Goal: Task Accomplishment & Management: Use online tool/utility

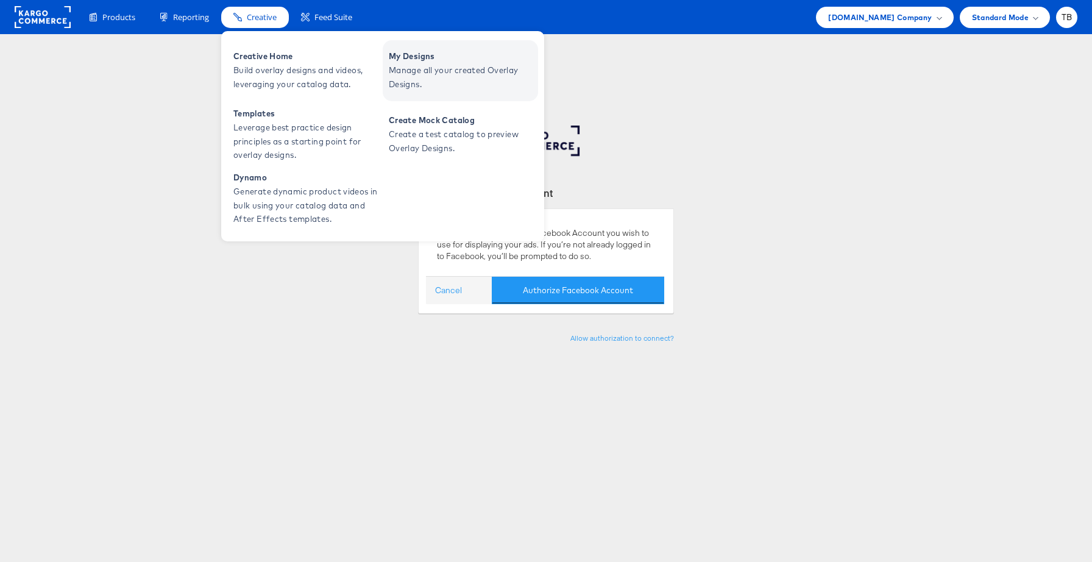
click at [419, 79] on span "Manage all your created Overlay Designs." at bounding box center [462, 77] width 146 height 28
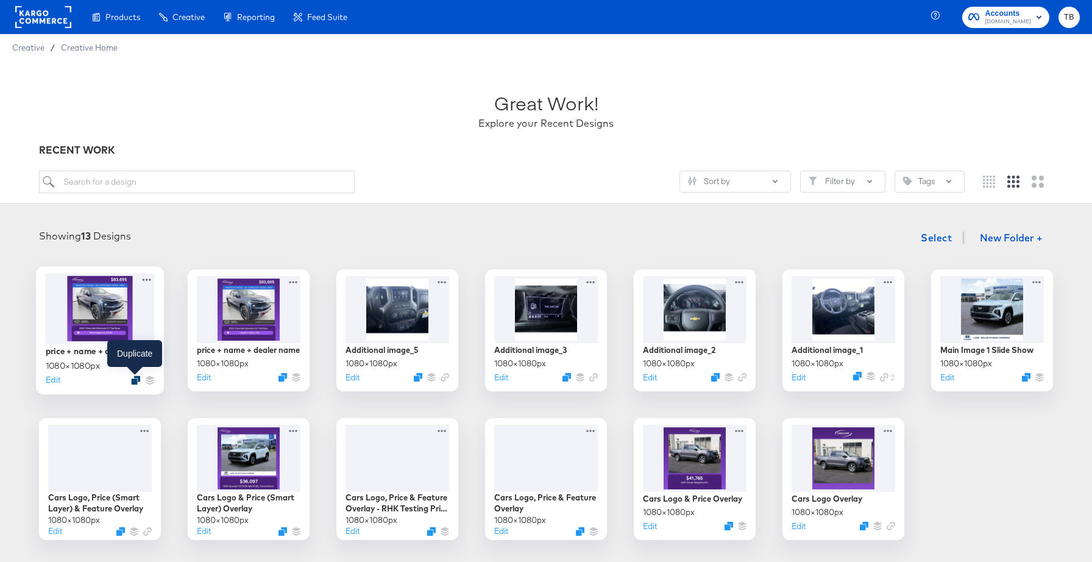
click at [133, 376] on icon "Duplicate" at bounding box center [135, 379] width 9 height 9
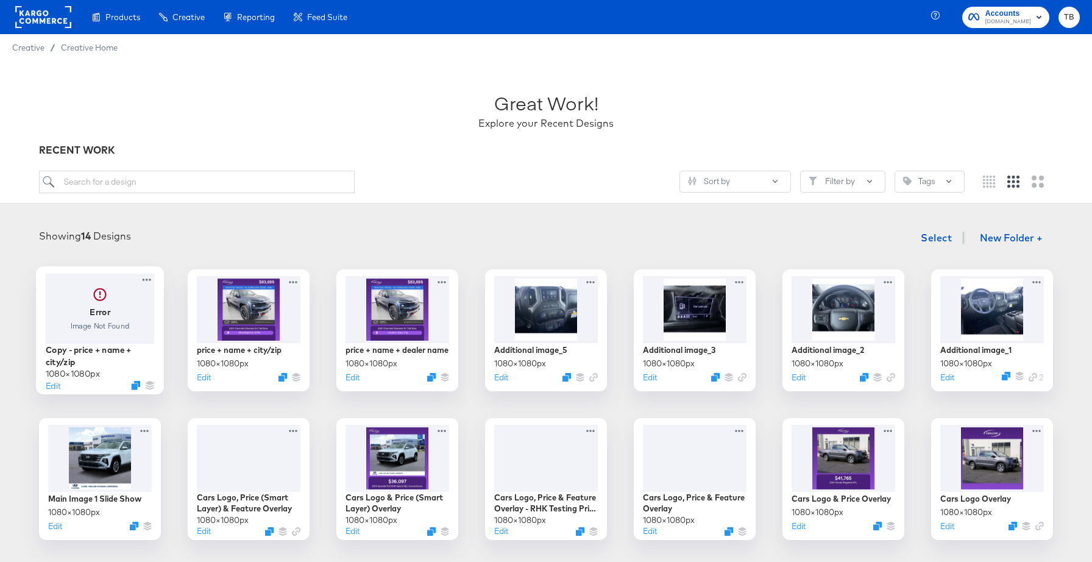
click at [124, 309] on div at bounding box center [100, 308] width 109 height 70
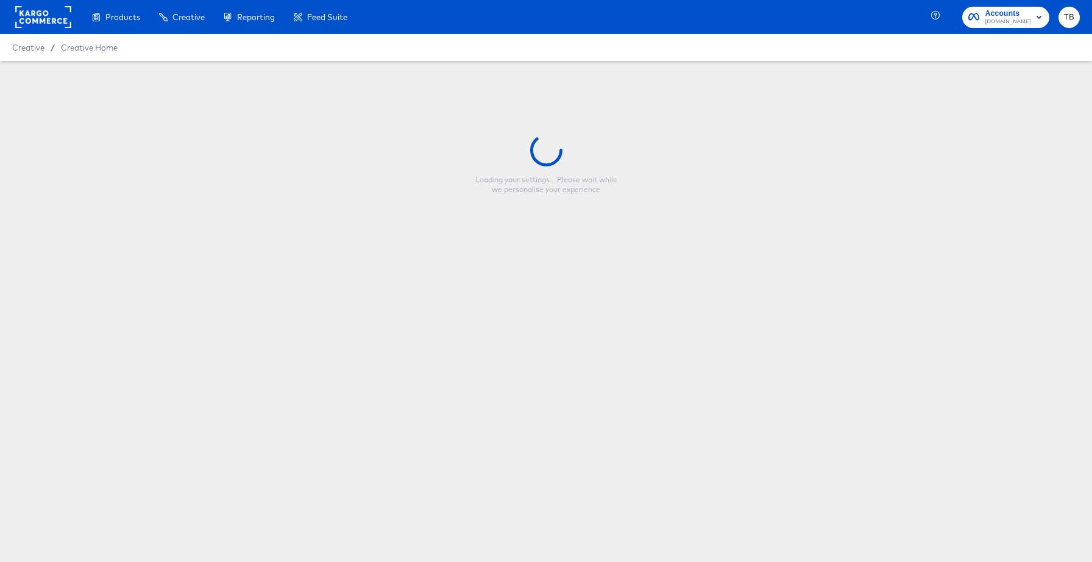
type input "Copy - price + name + city/zip"
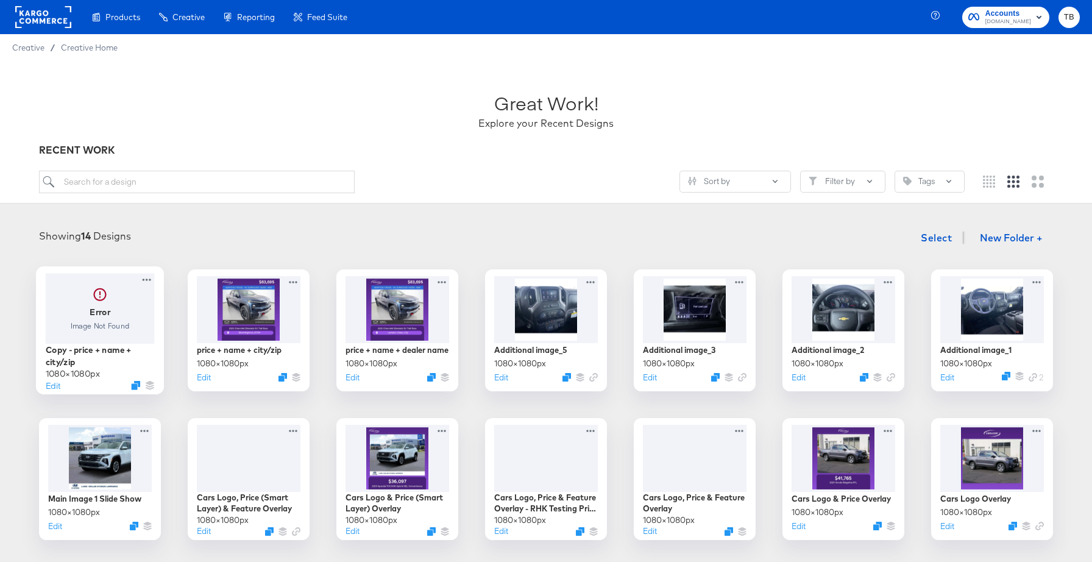
click at [126, 310] on div at bounding box center [100, 308] width 109 height 70
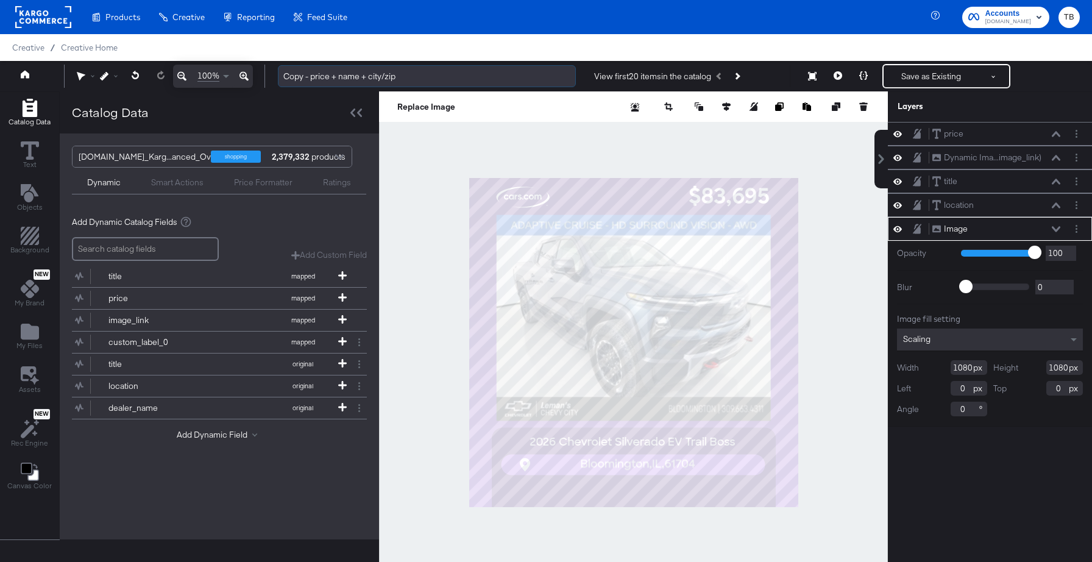
click at [367, 74] on input "Copy - price + name + city/zip" at bounding box center [427, 76] width 298 height 23
click at [414, 72] on input "Copy - price + name + city/zip" at bounding box center [427, 76] width 298 height 23
drag, startPoint x: 416, startPoint y: 75, endPoint x: 283, endPoint y: 72, distance: 132.9
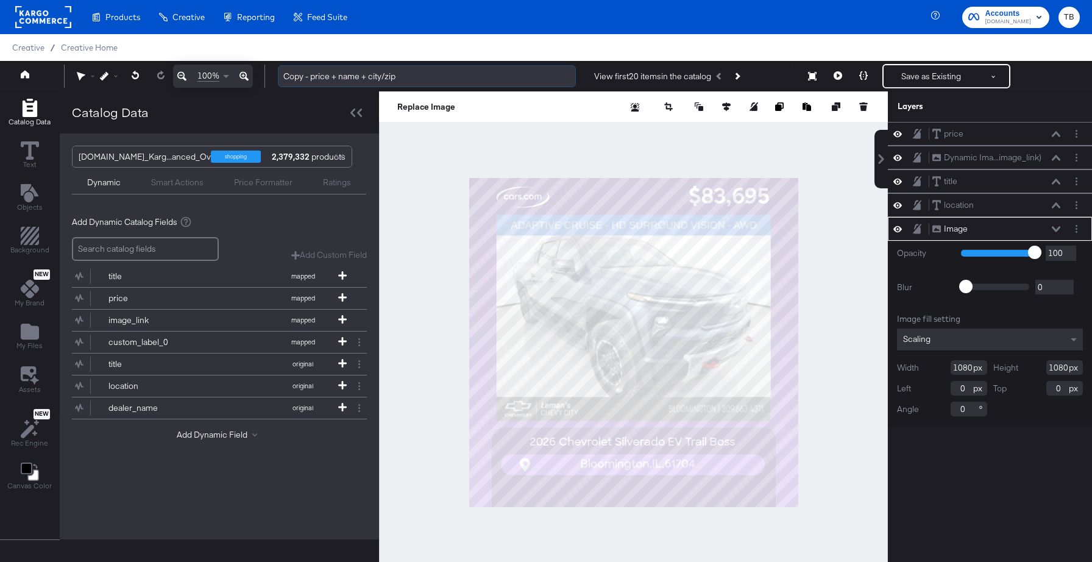
click at [283, 72] on input "Copy - price + name + city/zip" at bounding box center [427, 76] width 298 height 23
type input "l"
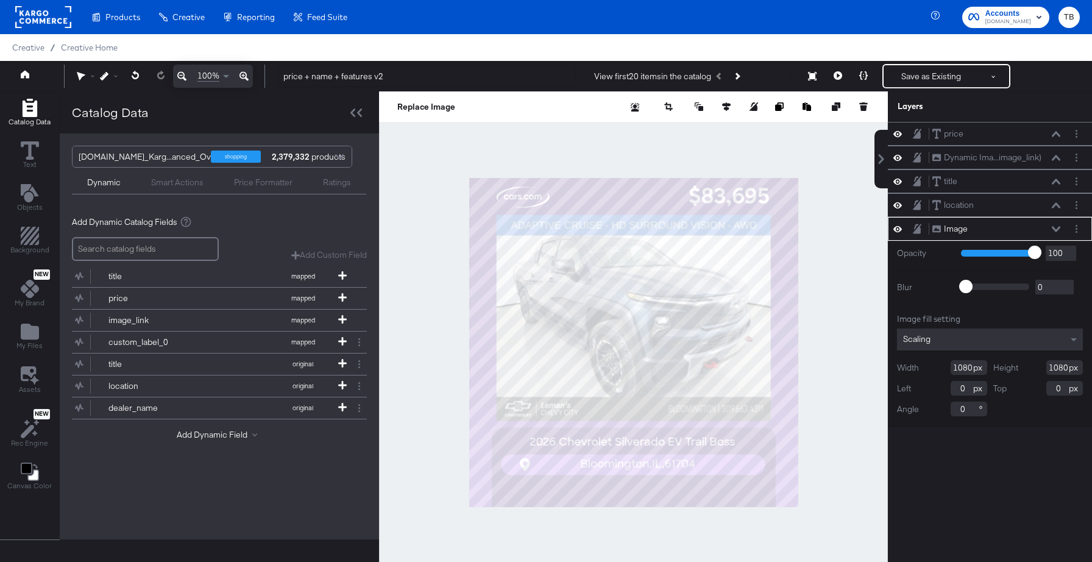
click at [417, 166] on div at bounding box center [633, 341] width 509 height 501
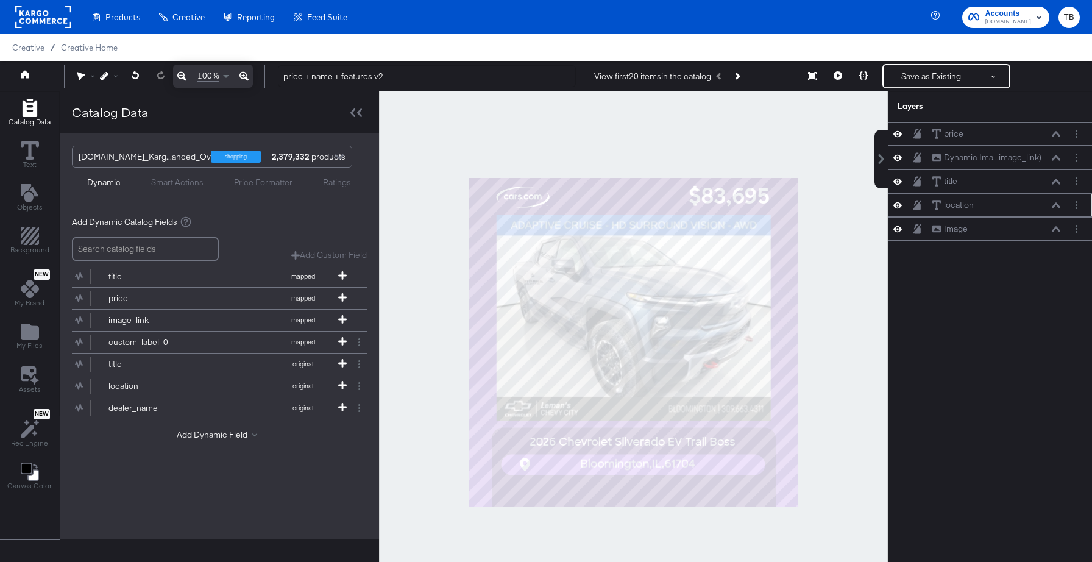
click at [899, 205] on icon at bounding box center [897, 205] width 9 height 10
click at [898, 229] on icon at bounding box center [897, 229] width 9 height 6
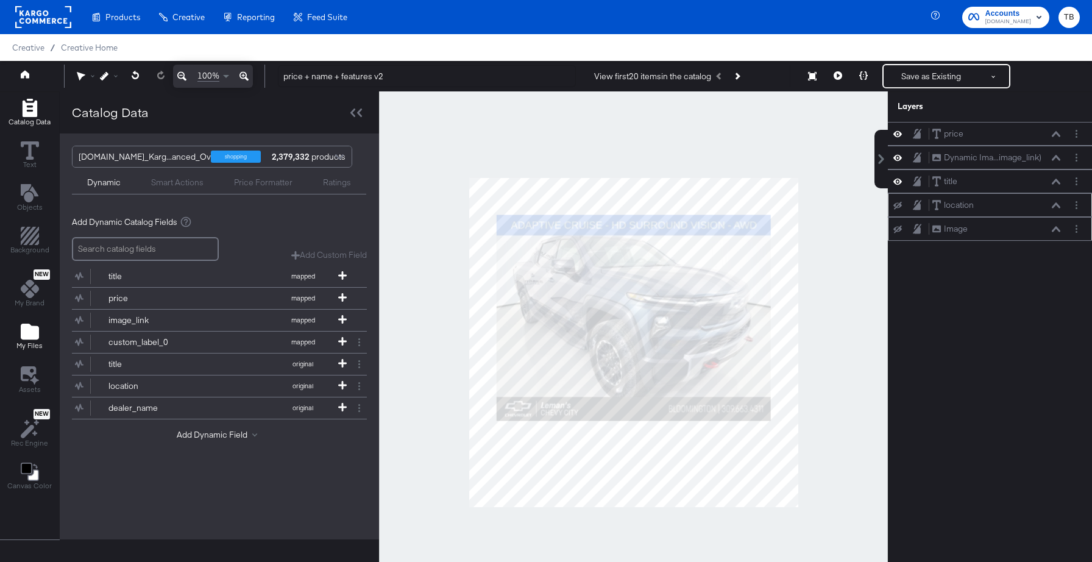
click at [32, 336] on icon "Add Files" at bounding box center [30, 332] width 18 height 16
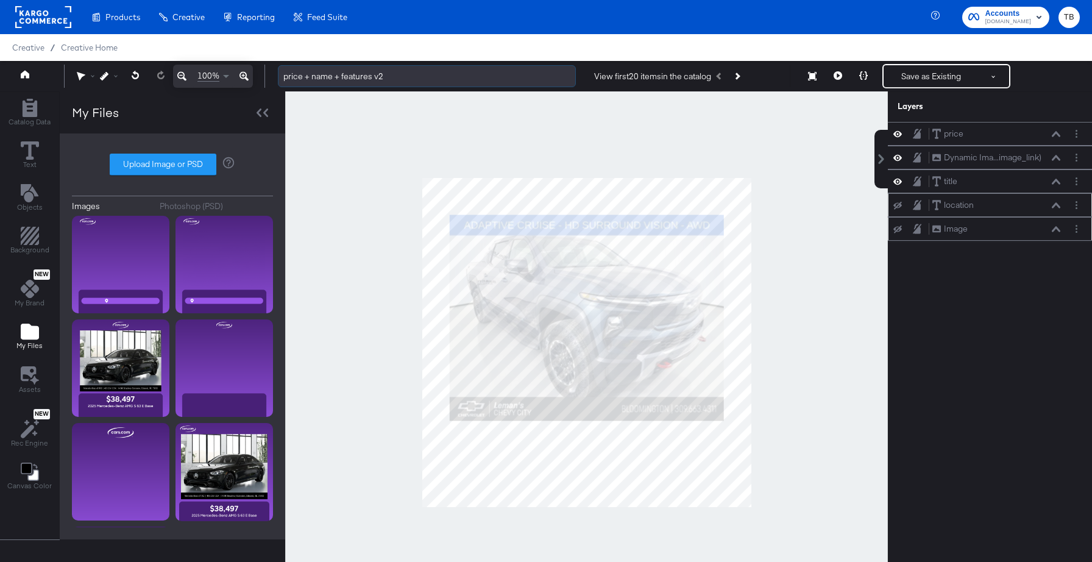
click at [341, 74] on input "price + name + features v2" at bounding box center [427, 76] width 298 height 23
click at [405, 67] on input "price + name + 3 features v2" at bounding box center [427, 76] width 298 height 23
click at [405, 71] on input "price + name + 3 features v2" at bounding box center [427, 76] width 298 height 23
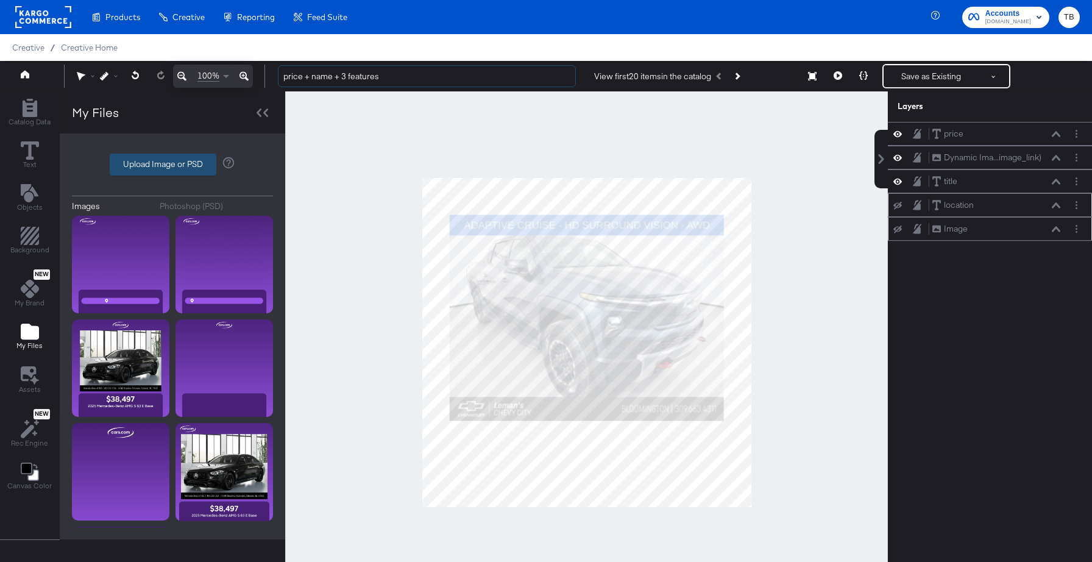
type input "price + name + 3 features"
click at [189, 164] on label "Upload Image or PSD" at bounding box center [162, 164] width 105 height 21
click at [172, 165] on input "Upload Image or PSD" at bounding box center [172, 165] width 0 height 0
type input "C:\fakepath\expanded bottom banner + slightly shrunken text.png"
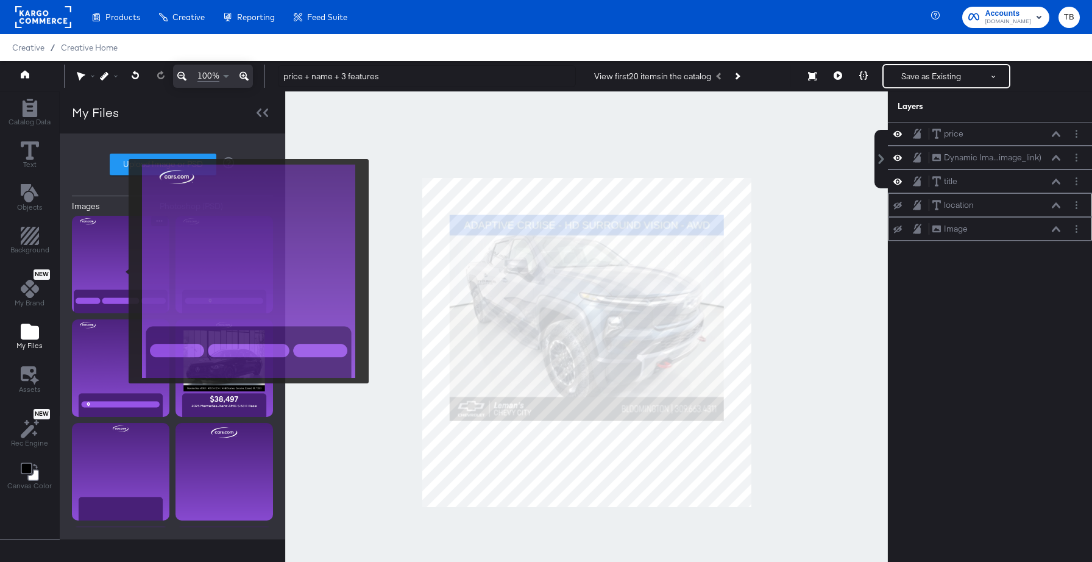
click at [121, 271] on img at bounding box center [120, 264] width 97 height 97
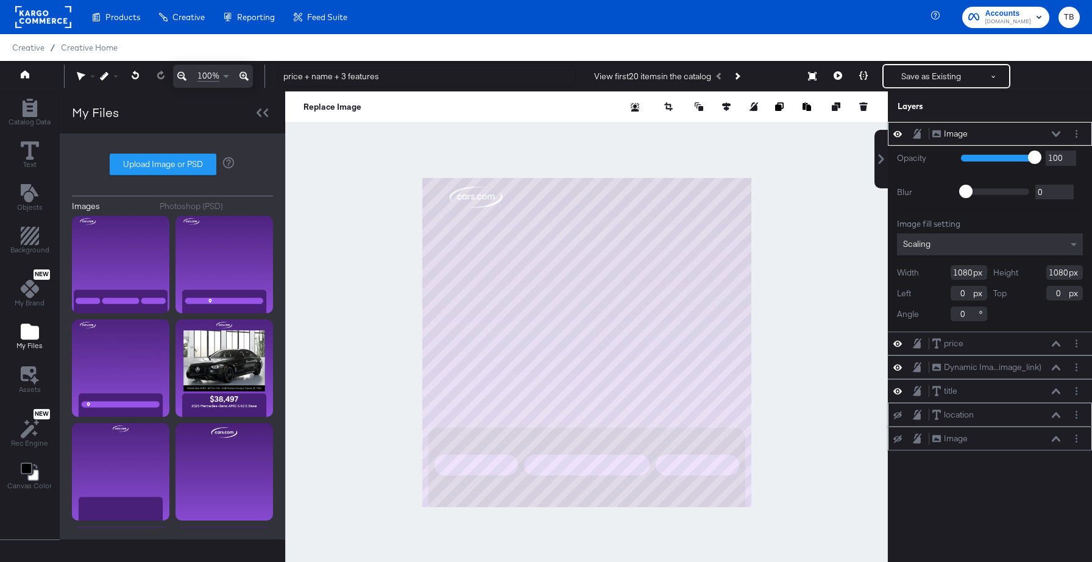
click at [1055, 132] on icon at bounding box center [1056, 134] width 9 height 6
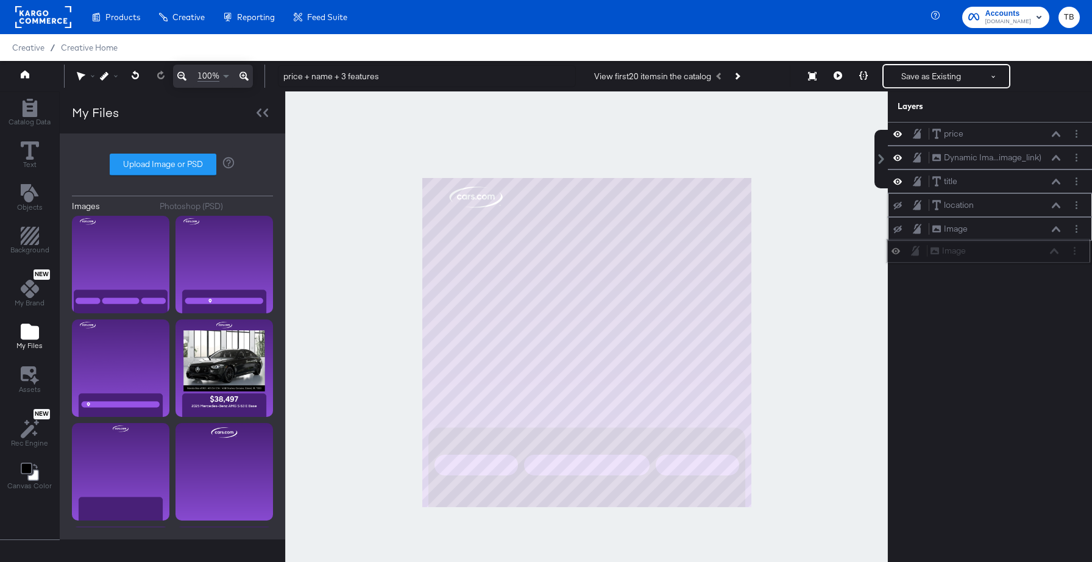
drag, startPoint x: 1023, startPoint y: 131, endPoint x: 1021, endPoint y: 253, distance: 121.9
click at [1021, 253] on div "Image Image" at bounding box center [994, 250] width 129 height 13
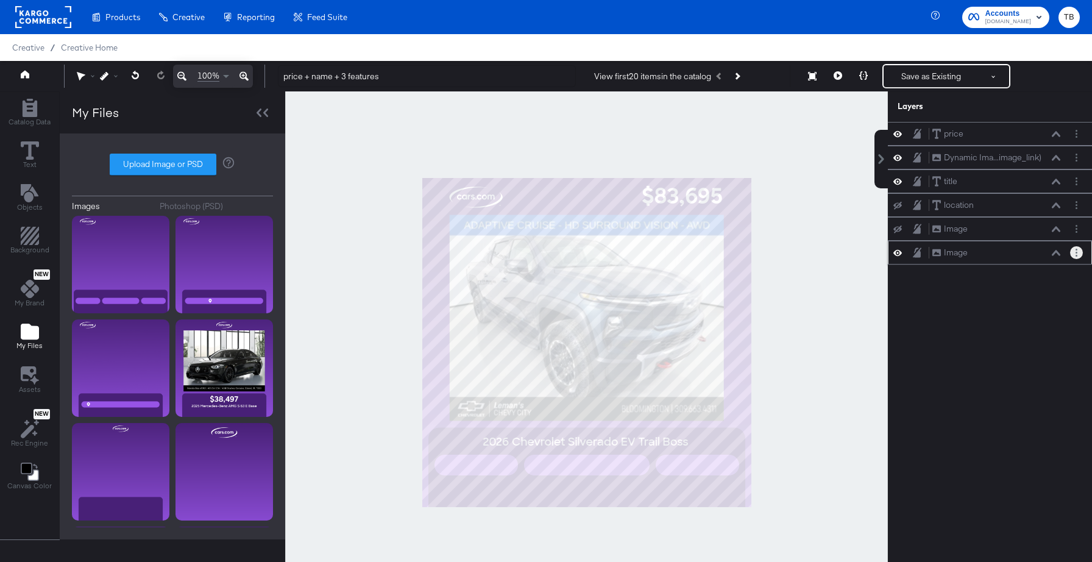
click at [1080, 257] on button "Layer Options" at bounding box center [1076, 252] width 13 height 13
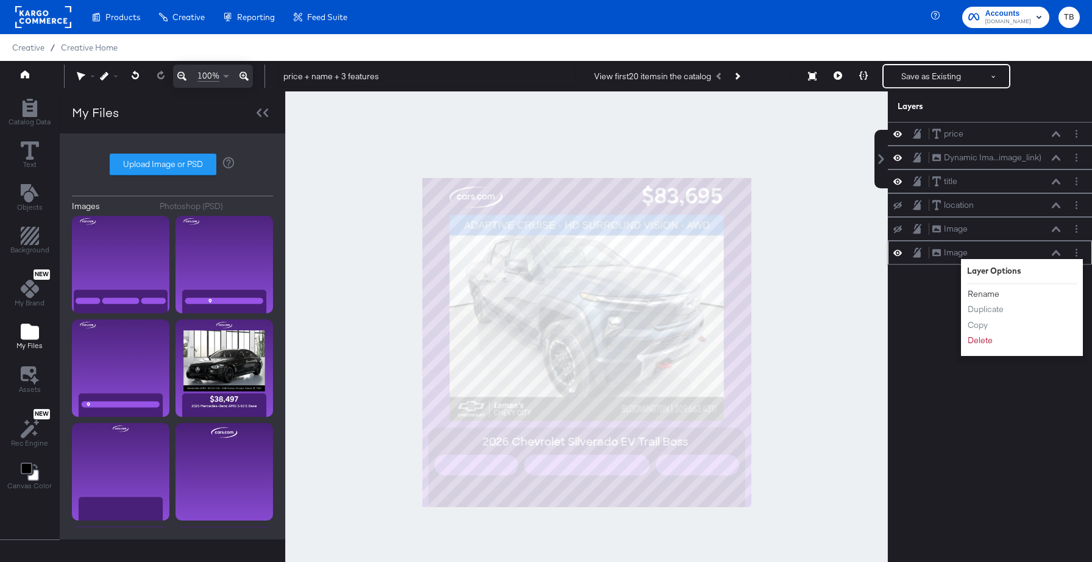
click at [989, 294] on button "Rename" at bounding box center [983, 294] width 33 height 13
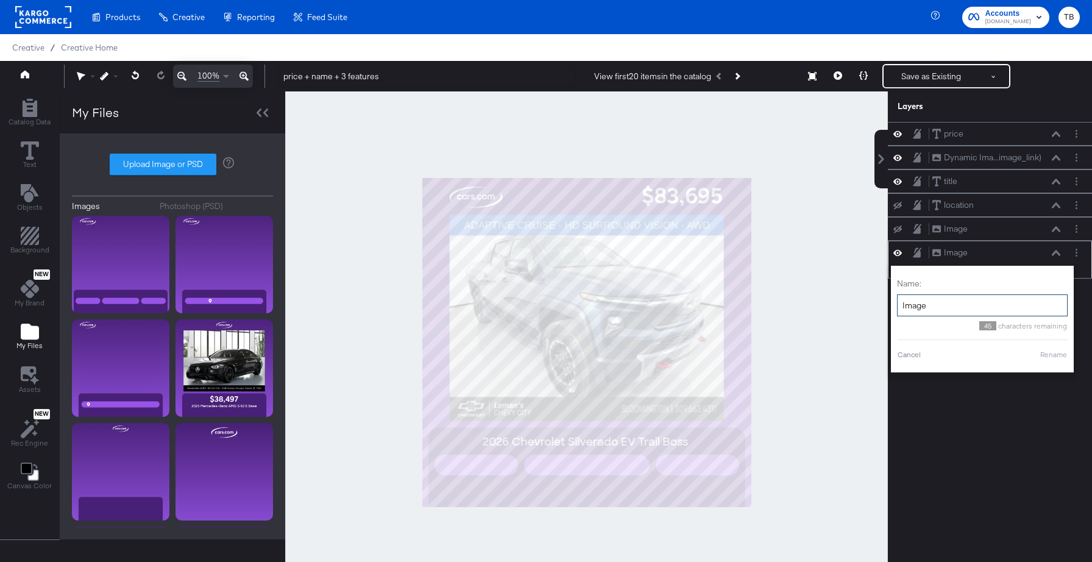
click at [951, 310] on input "Image" at bounding box center [982, 305] width 171 height 23
type input "bg"
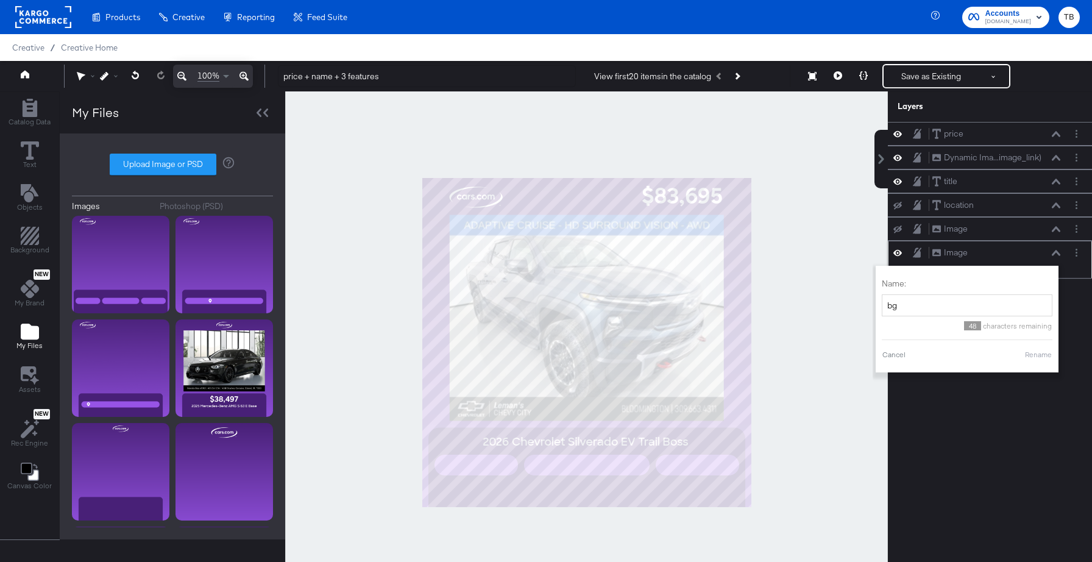
click at [1032, 353] on button "Rename" at bounding box center [1038, 354] width 28 height 11
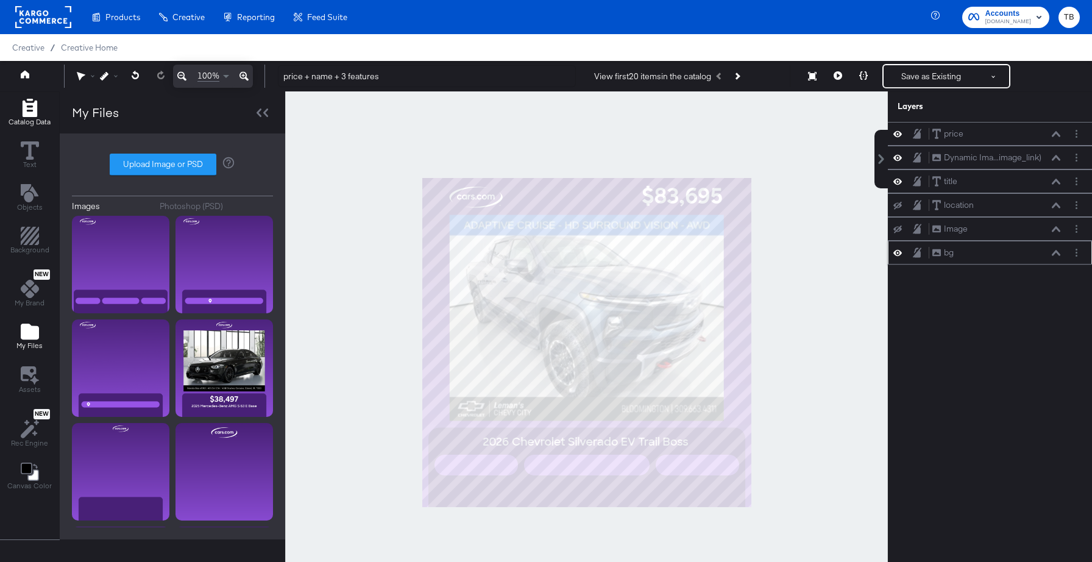
click at [36, 105] on icon "Add Rectangle" at bounding box center [29, 108] width 15 height 18
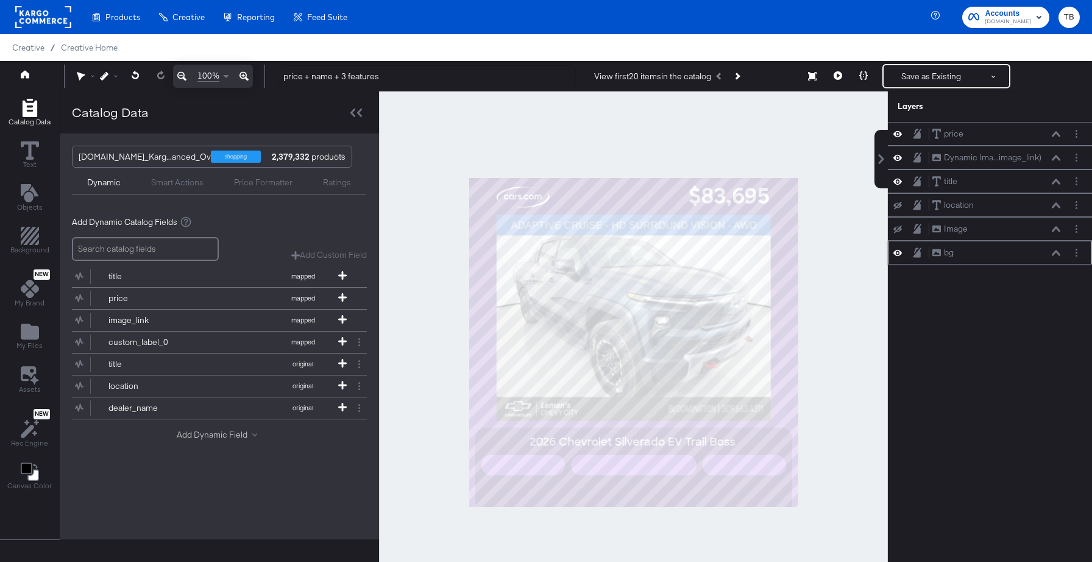
click at [207, 433] on button "Add Dynamic Field" at bounding box center [219, 435] width 85 height 12
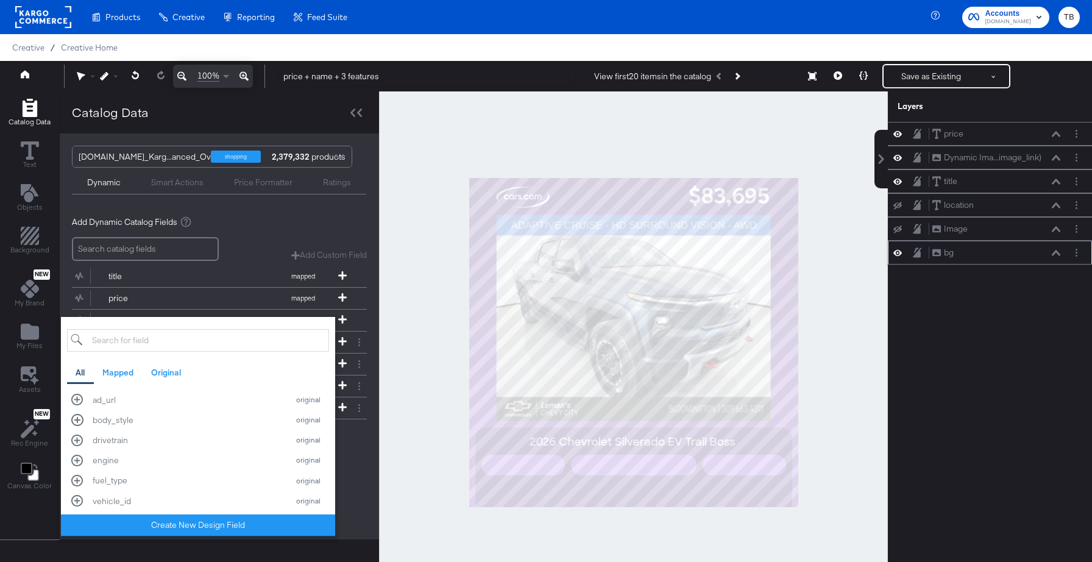
scroll to position [444, 0]
click at [78, 443] on div "drivetrain original" at bounding box center [197, 445] width 253 height 12
click at [349, 469] on div "Add Dynamic Catalog Fields Add Custom Field Create a custom field based on an e…" at bounding box center [219, 342] width 295 height 271
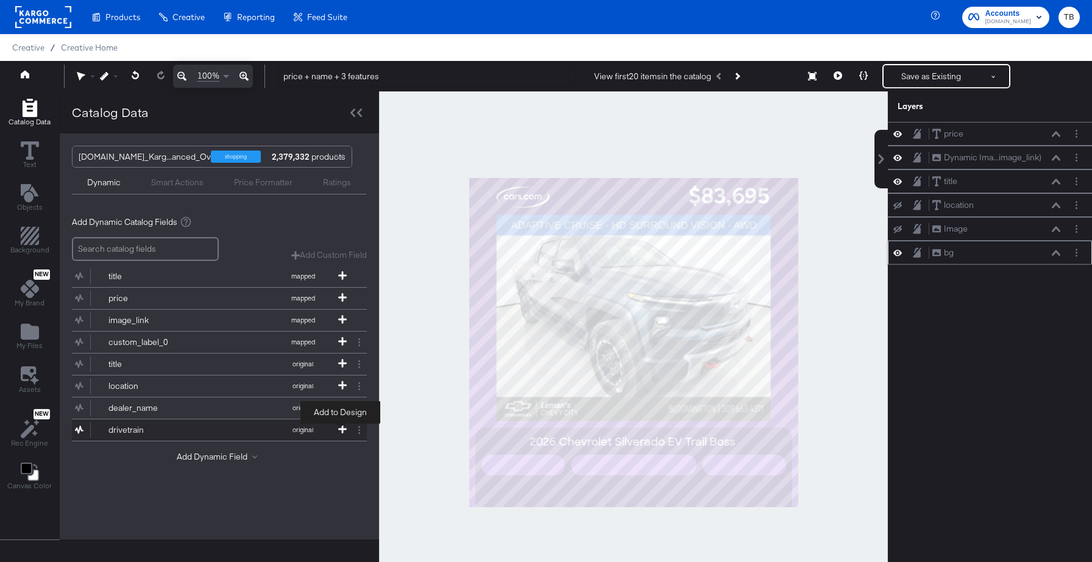
click at [338, 430] on icon at bounding box center [342, 429] width 9 height 9
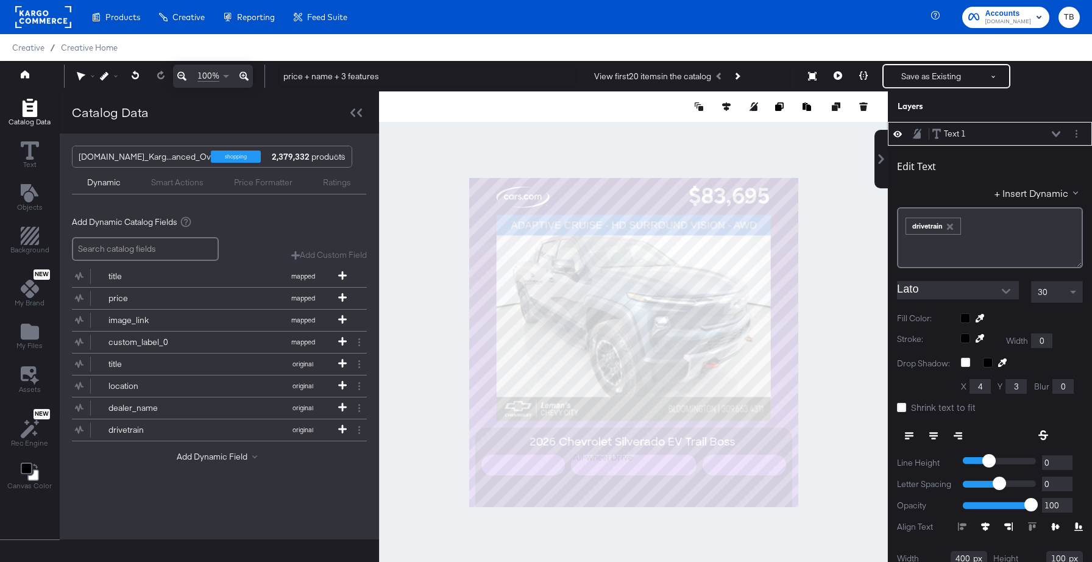
type input "340"
type input "906"
click at [241, 76] on icon at bounding box center [243, 76] width 9 height 15
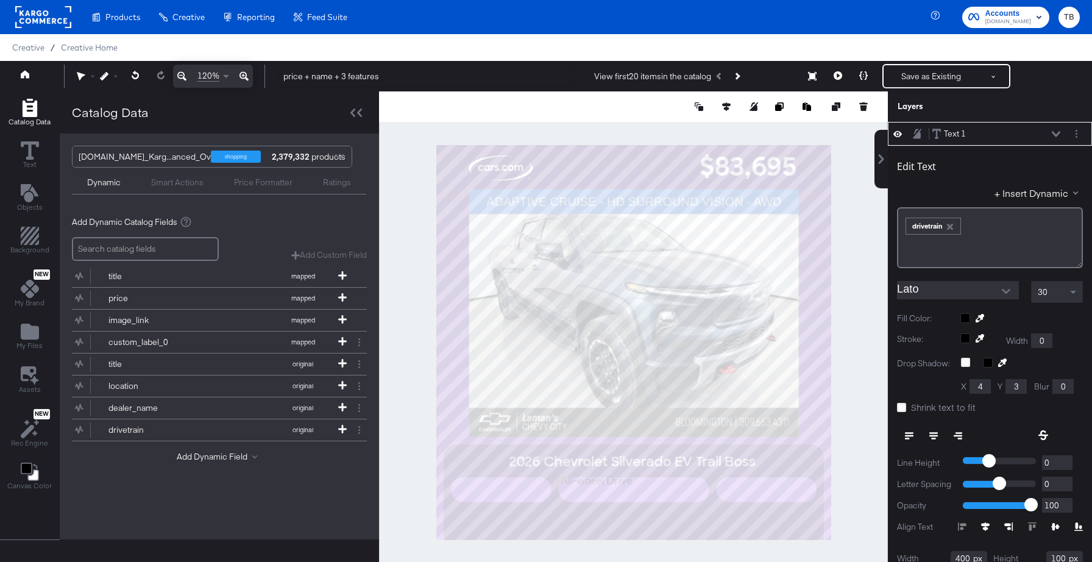
click at [241, 76] on icon at bounding box center [243, 76] width 9 height 15
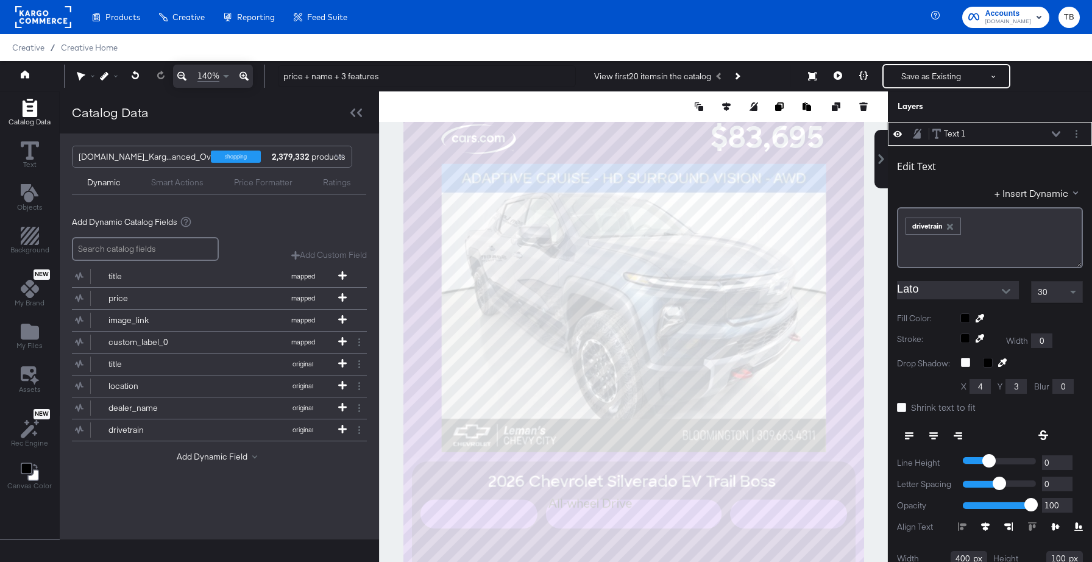
click at [241, 76] on icon at bounding box center [243, 76] width 9 height 15
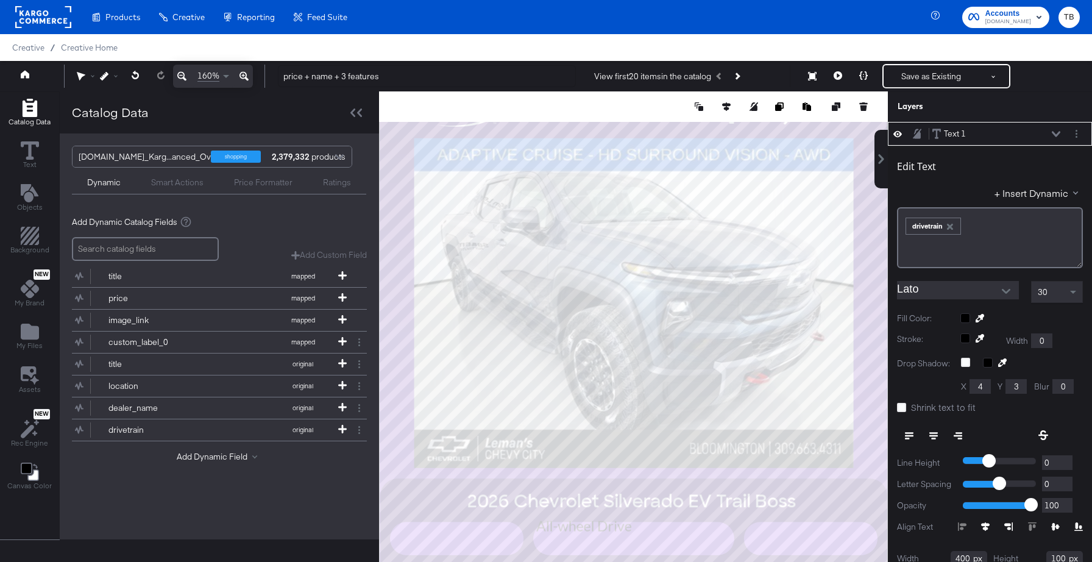
click at [241, 76] on icon at bounding box center [243, 76] width 9 height 15
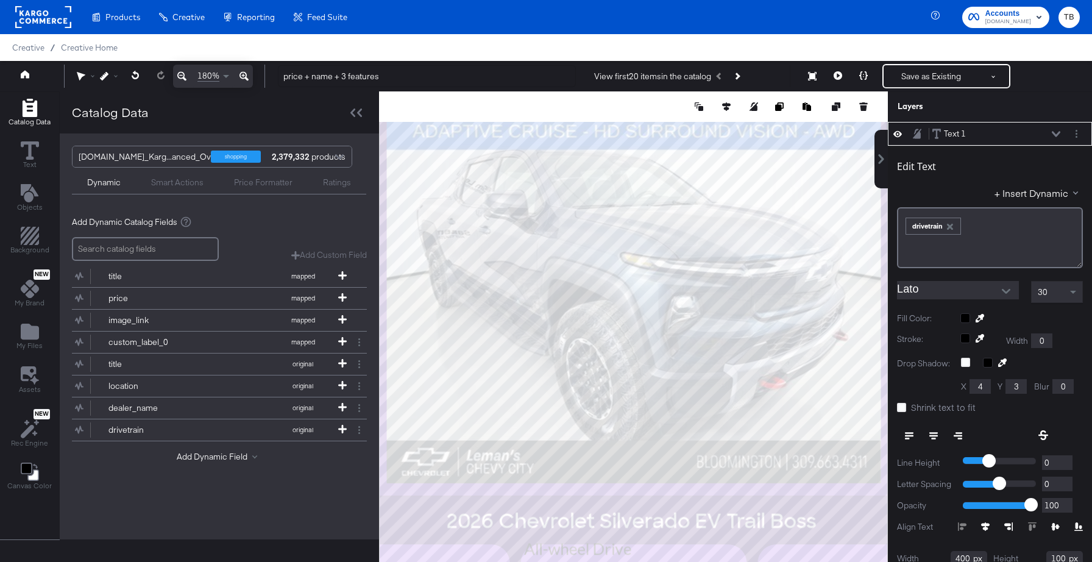
click at [241, 76] on icon at bounding box center [243, 76] width 9 height 15
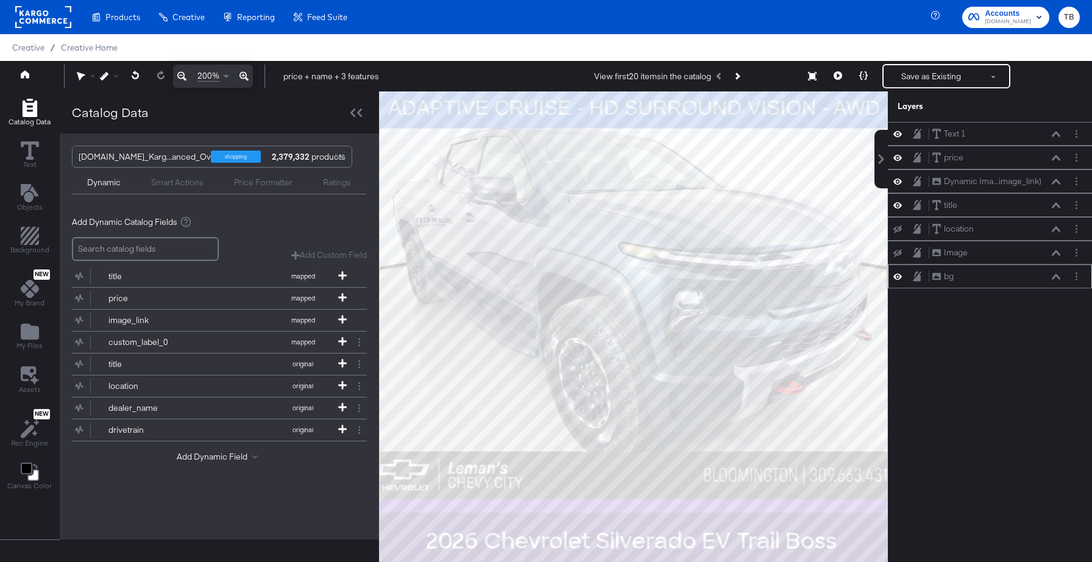
scroll to position [31, 0]
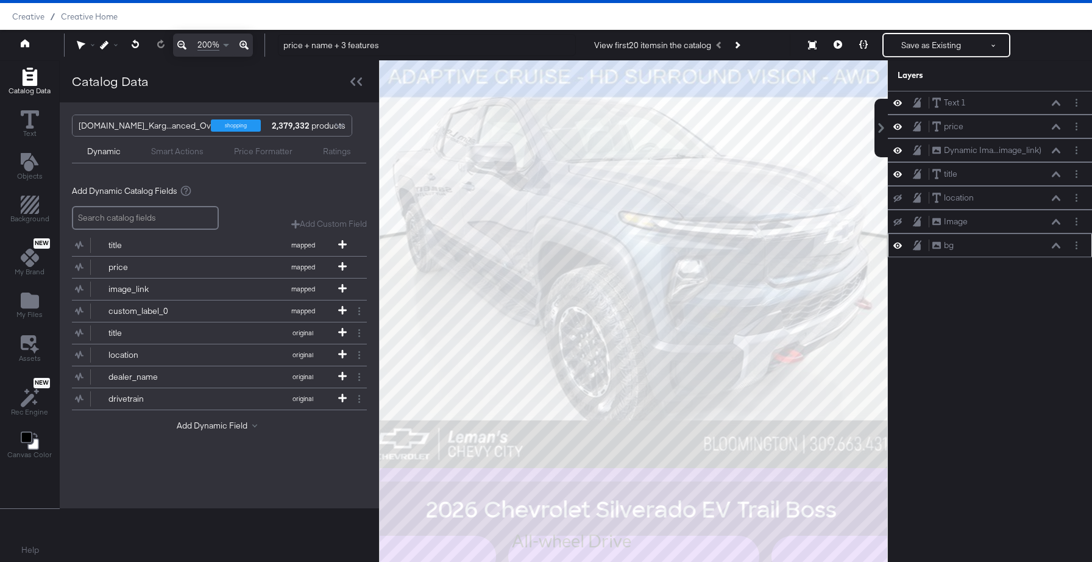
drag, startPoint x: 246, startPoint y: 77, endPoint x: 649, endPoint y: 205, distance: 423.2
click at [649, 205] on div at bounding box center [634, 310] width 508 height 501
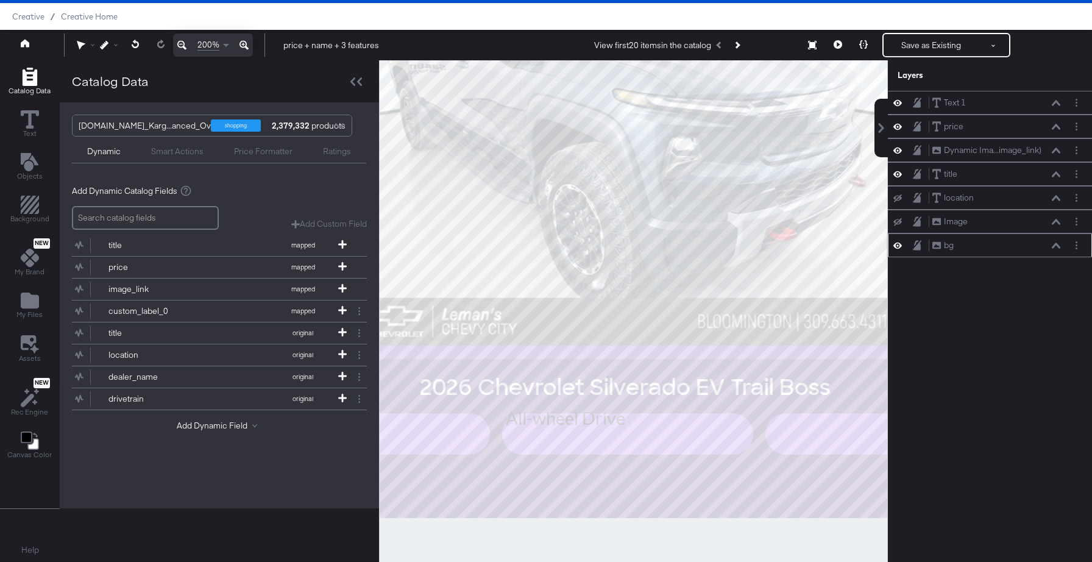
drag, startPoint x: 649, startPoint y: 205, endPoint x: 641, endPoint y: 65, distance: 140.4
click at [641, 65] on div at bounding box center [634, 310] width 508 height 501
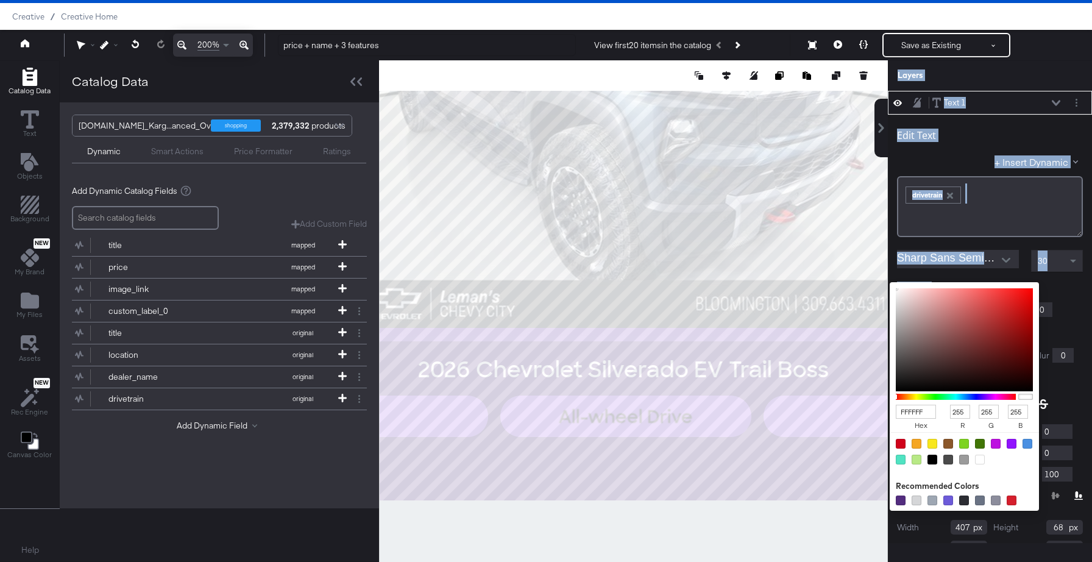
scroll to position [31, 0]
click at [1061, 311] on div "Stroke: Width 0" at bounding box center [990, 309] width 186 height 15
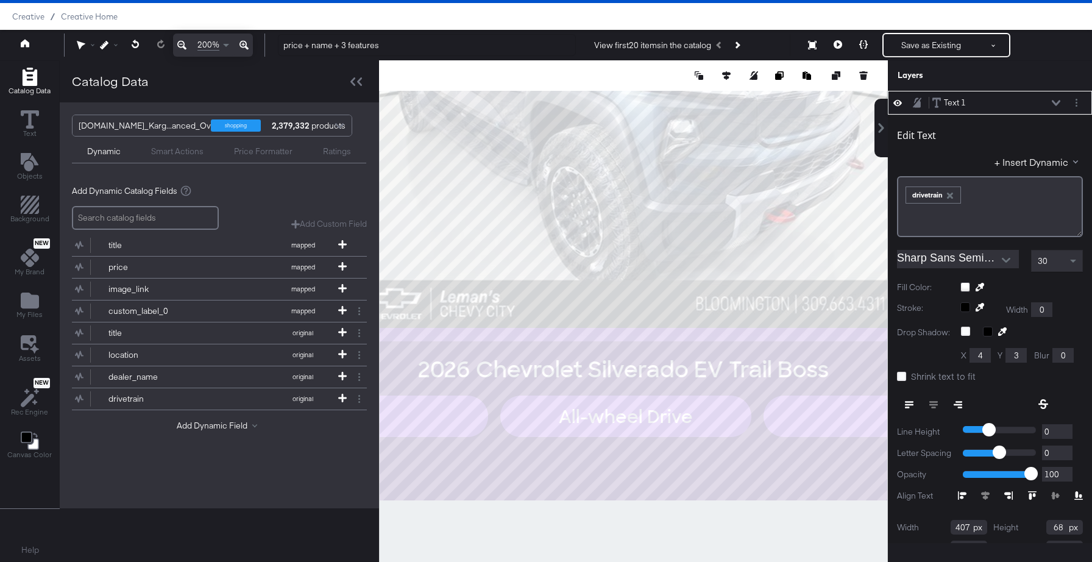
click at [1052, 260] on div "30" at bounding box center [1057, 260] width 51 height 21
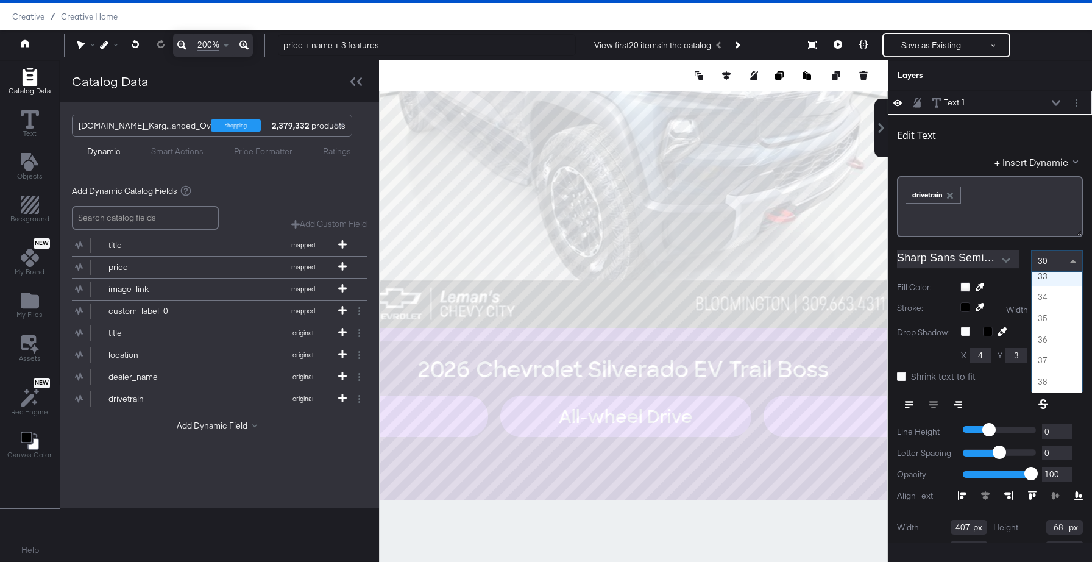
scroll to position [681, 0]
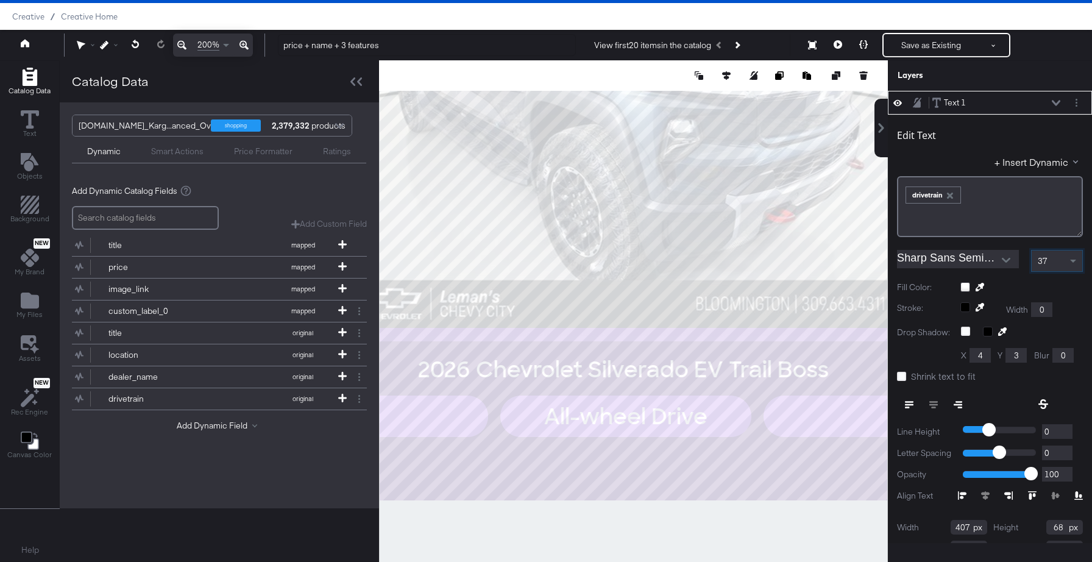
click at [742, 520] on div at bounding box center [633, 310] width 509 height 501
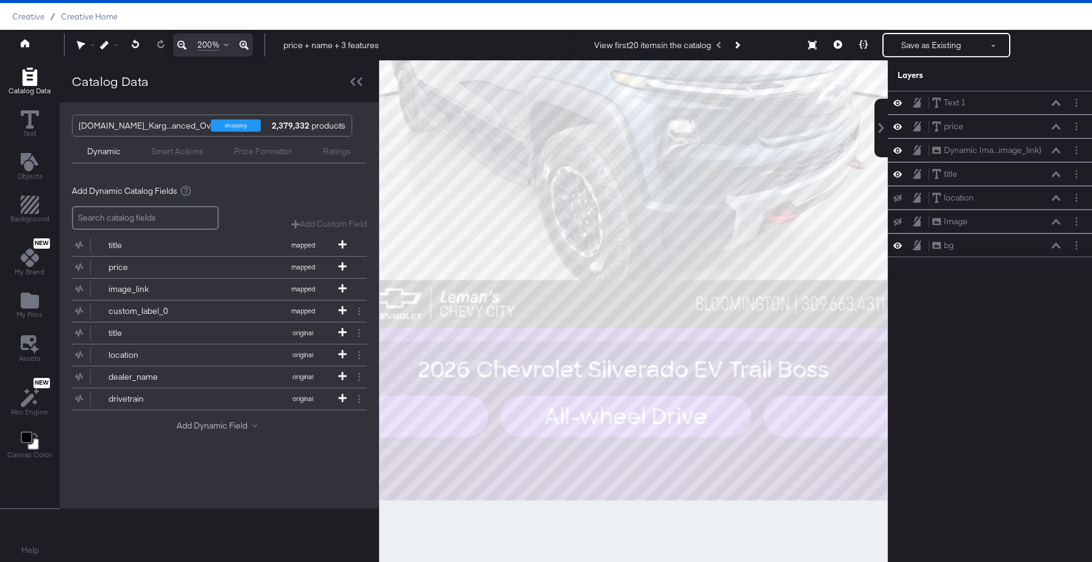
click at [222, 425] on button "Add Dynamic Field" at bounding box center [219, 426] width 85 height 12
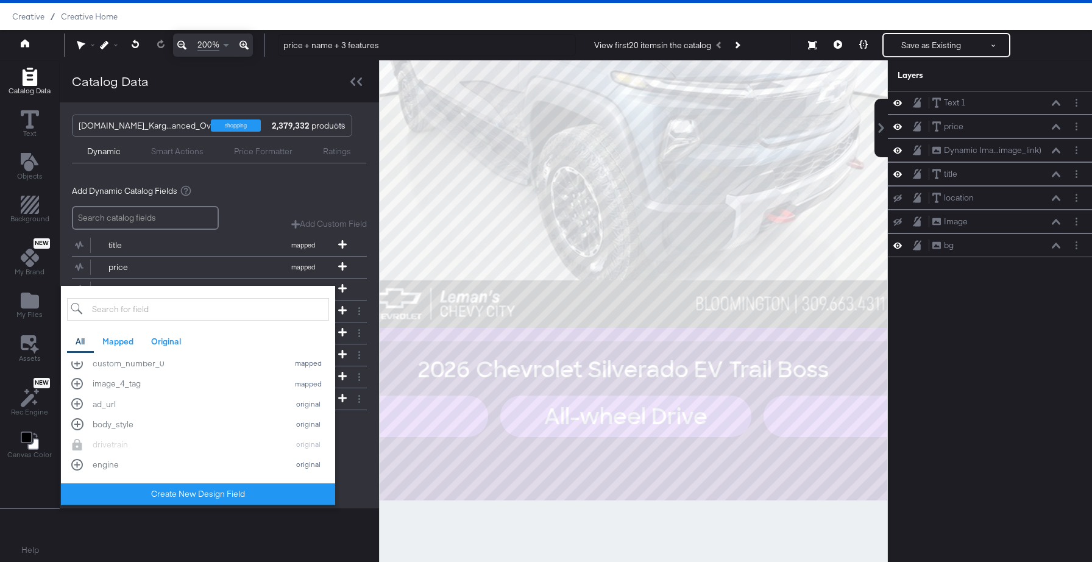
scroll to position [413, 0]
click at [144, 427] on div "body_style" at bounding box center [187, 424] width 189 height 12
click at [163, 521] on div "Catalog Data Cars.com_Karg...anced_Overlays shopping 2,379,332 products Dynamic…" at bounding box center [219, 310] width 319 height 501
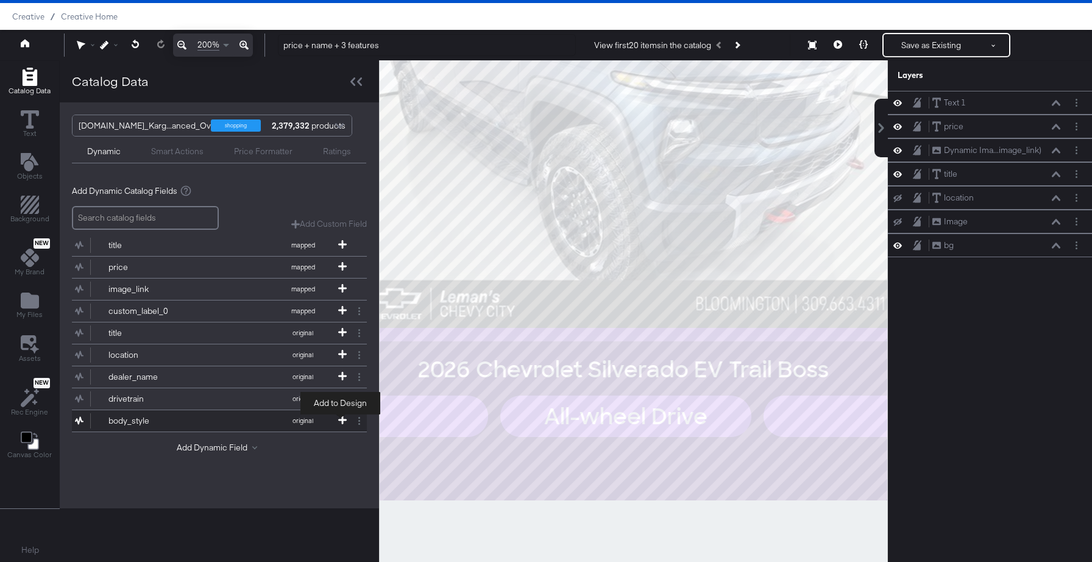
click at [340, 422] on icon at bounding box center [342, 420] width 9 height 9
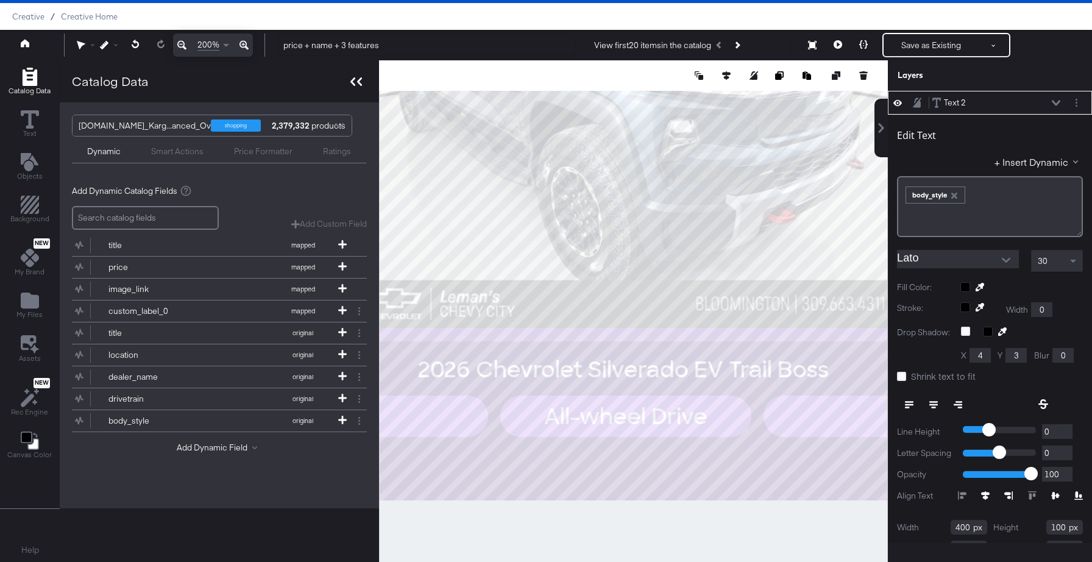
click at [355, 80] on icon at bounding box center [356, 81] width 12 height 9
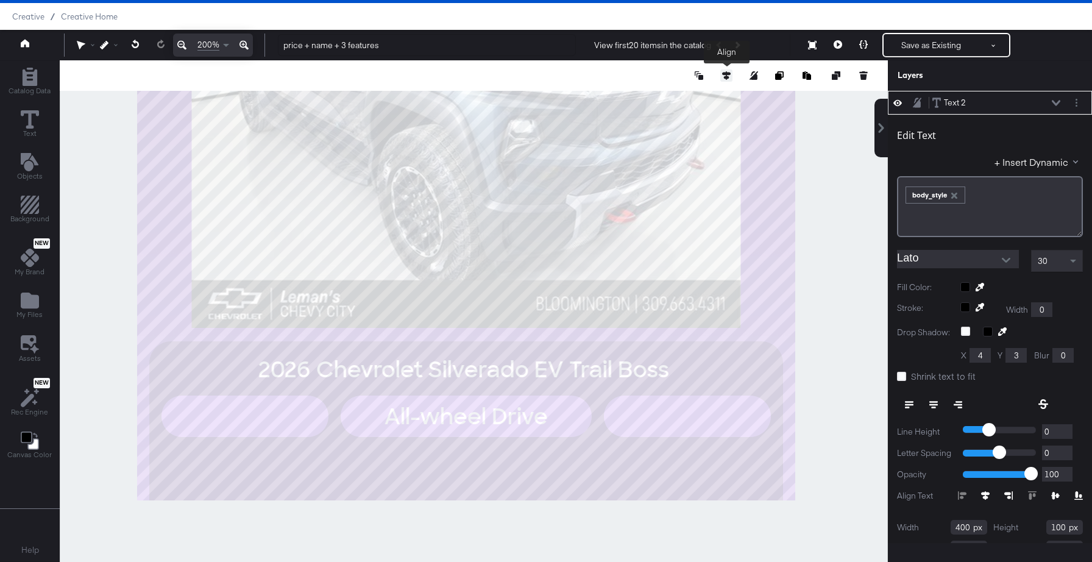
click at [726, 79] on icon at bounding box center [726, 75] width 9 height 9
click at [612, 96] on icon at bounding box center [613, 98] width 9 height 9
type input "0"
click at [723, 97] on icon at bounding box center [726, 98] width 9 height 9
type input "980"
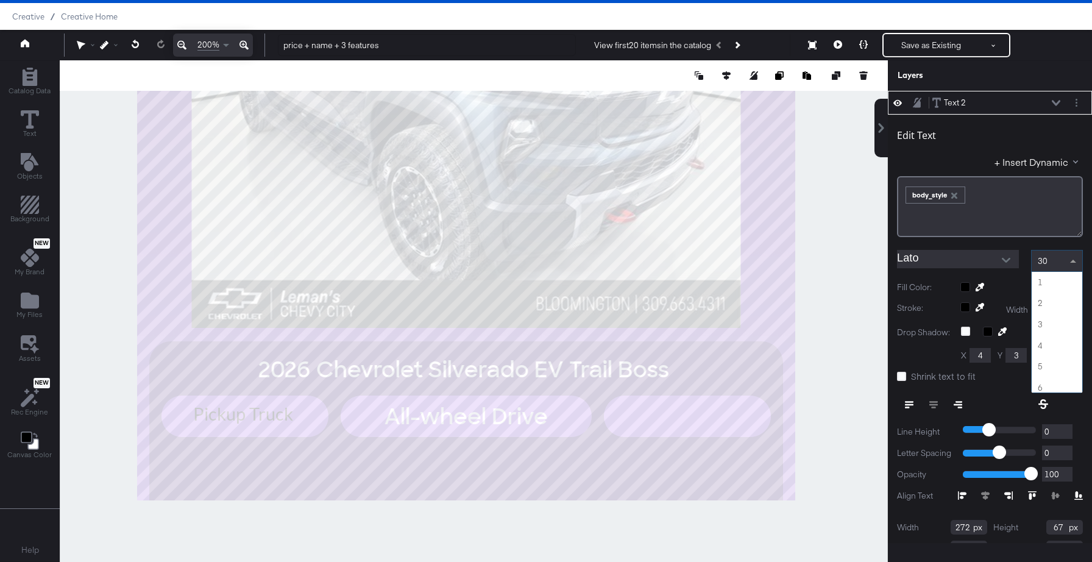
scroll to position [693, 0]
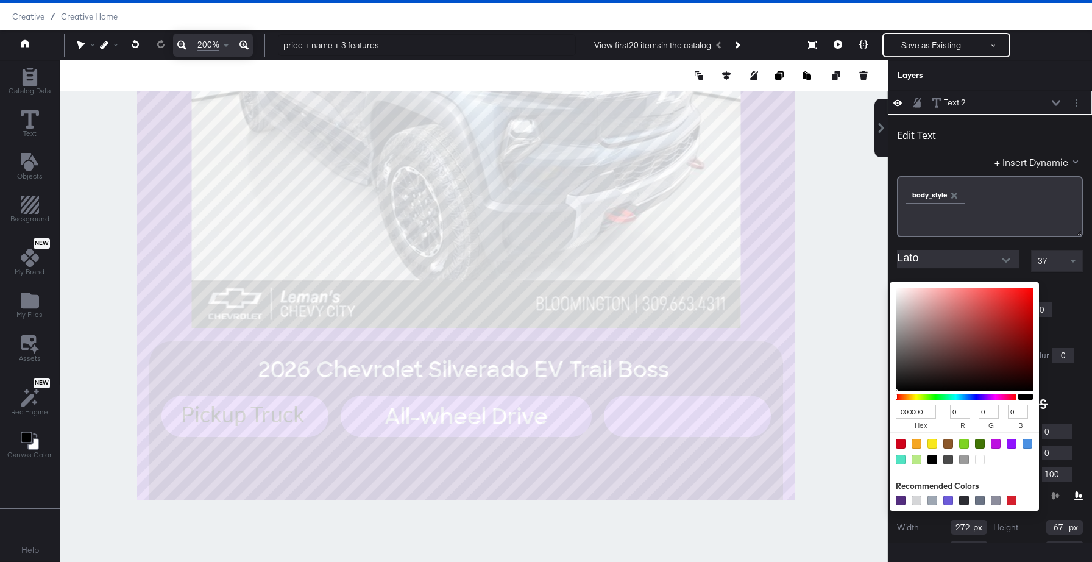
click at [966, 288] on div "000000 hex 0 r 0 g 0 b 100 a Recommended Colors" at bounding box center [1021, 287] width 122 height 10
click at [980, 459] on div at bounding box center [980, 460] width 10 height 10
type input "FFFFFF"
type input "255"
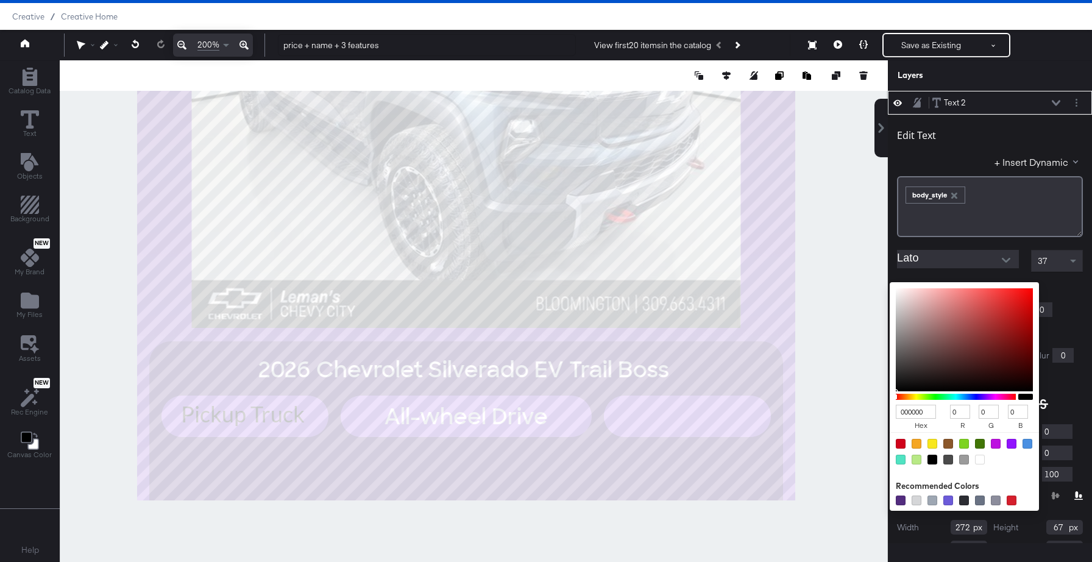
type input "255"
click at [1076, 319] on div "Edit Text + Insert Dynamic ﻿ ﻿ body_style ﻿ Lato 37 Fill Color: FFFFFF hex 255 …" at bounding box center [990, 351] width 204 height 472
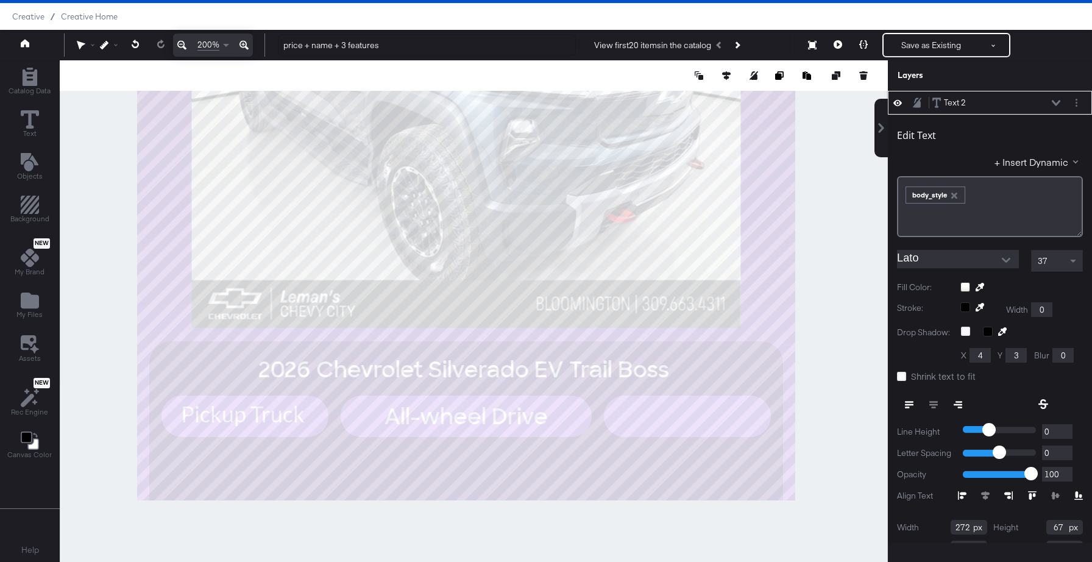
click at [957, 260] on input "Lato" at bounding box center [949, 259] width 104 height 18
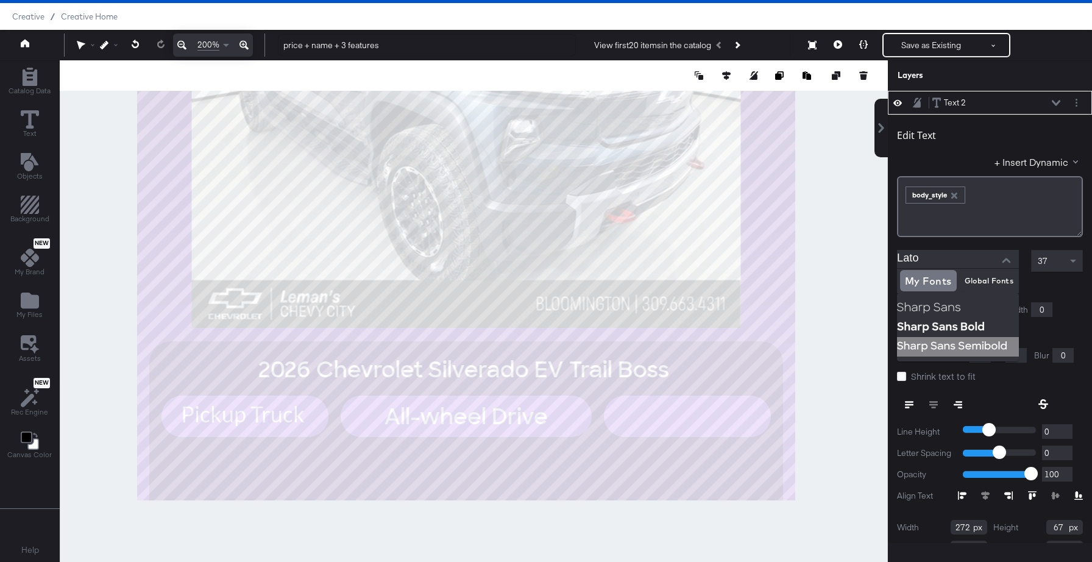
click at [951, 349] on img at bounding box center [958, 346] width 122 height 19
type input "Sharp Sans Semibold"
